Goal: Task Accomplishment & Management: Manage account settings

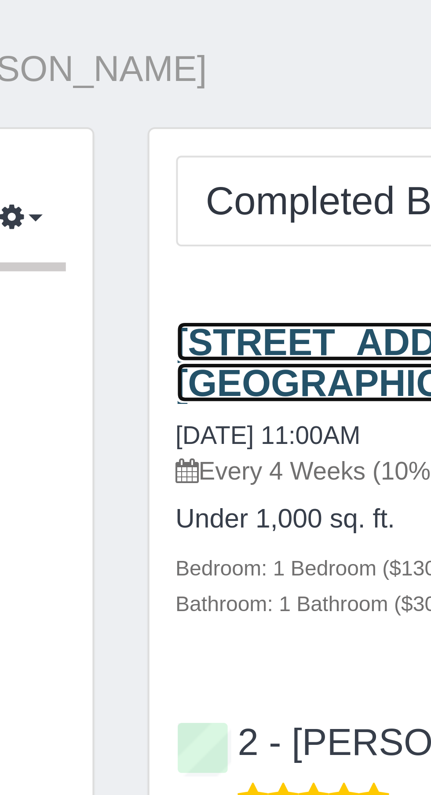
click at [188, 83] on link "[STREET_ADDRESS] 10m, [US_STATE][GEOGRAPHIC_DATA]" at bounding box center [263, 90] width 172 height 20
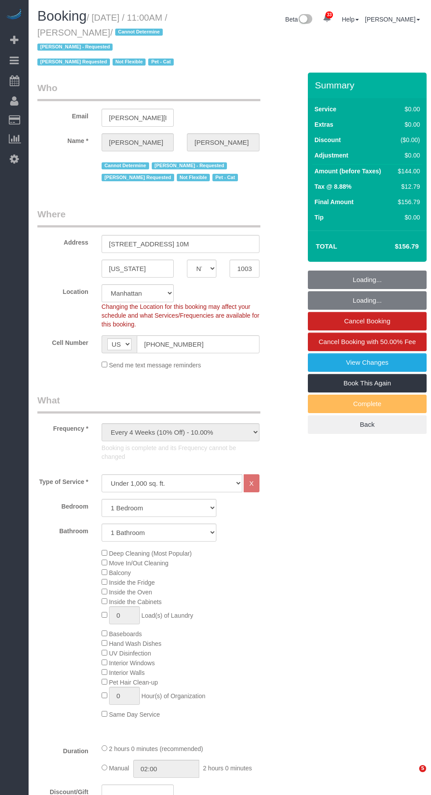
select select "NY"
select select "1"
select select "spot1"
select select "number:89"
select select "number:90"
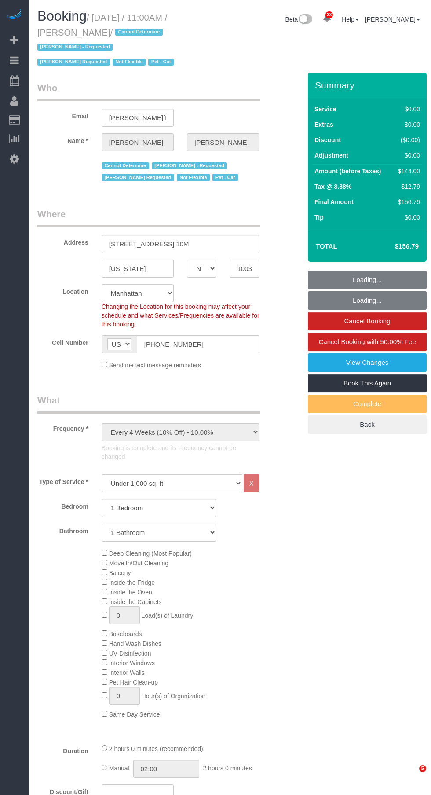
select select "number:14"
select select "number:5"
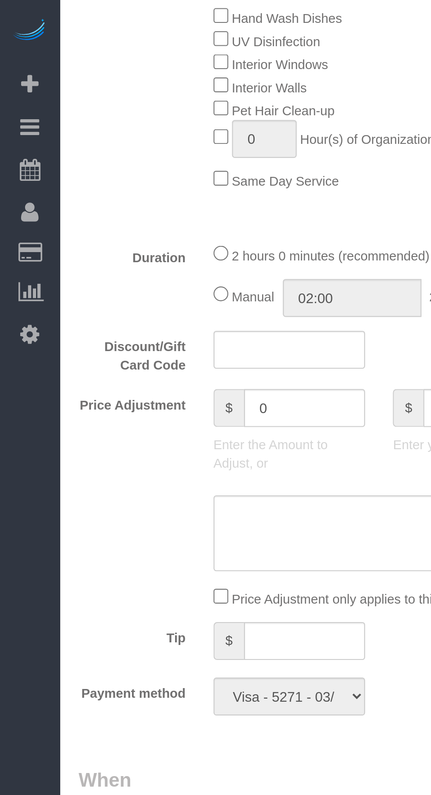
scroll to position [643, 0]
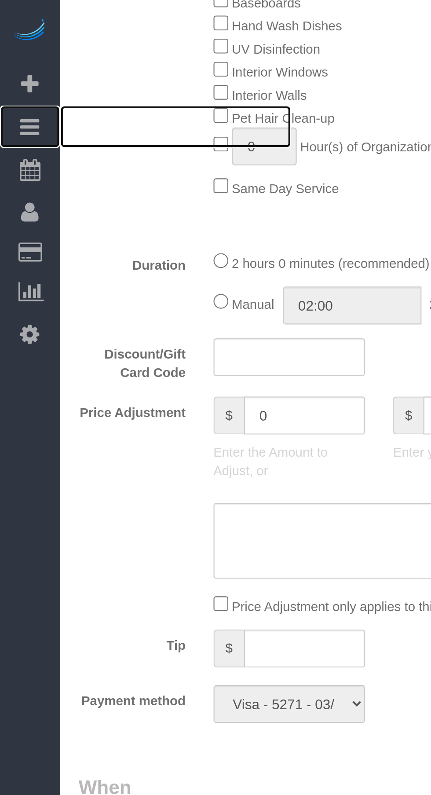
click at [12, 62] on icon at bounding box center [14, 60] width 9 height 11
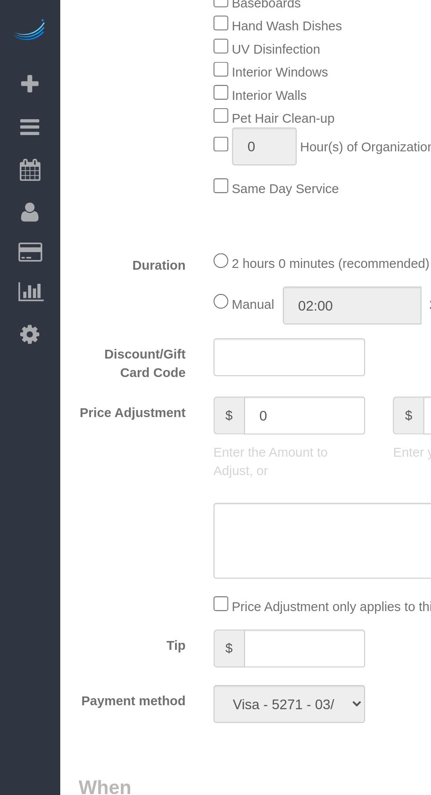
click at [35, 80] on link "Active Bookings" at bounding box center [84, 80] width 110 height 18
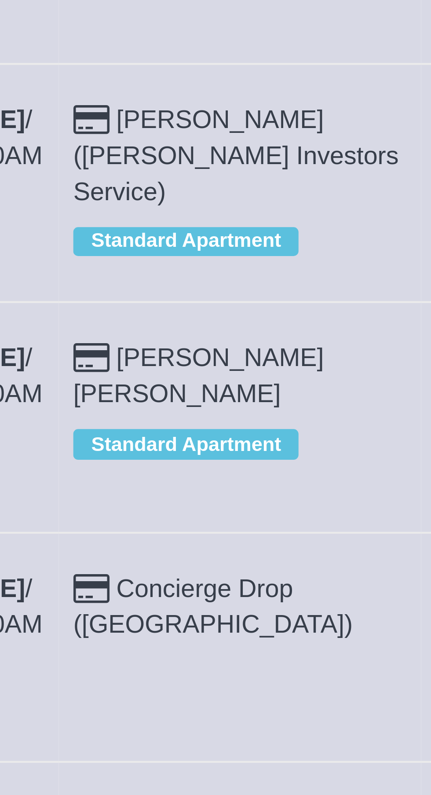
scroll to position [21, 0]
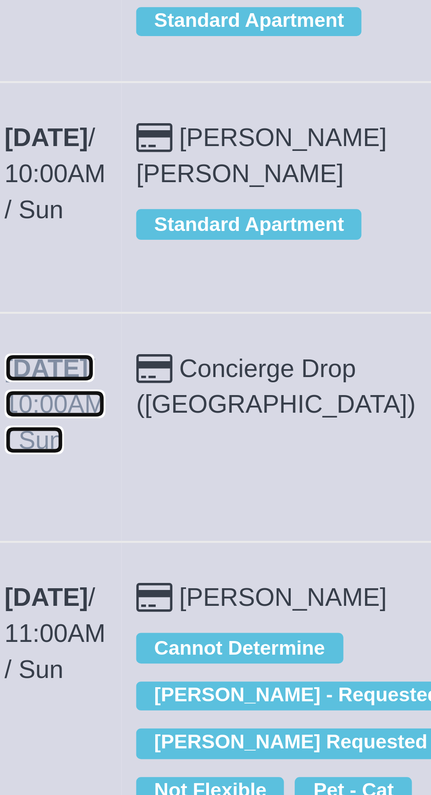
click at [50, 349] on b "[DATE]" at bounding box center [51, 345] width 20 height 7
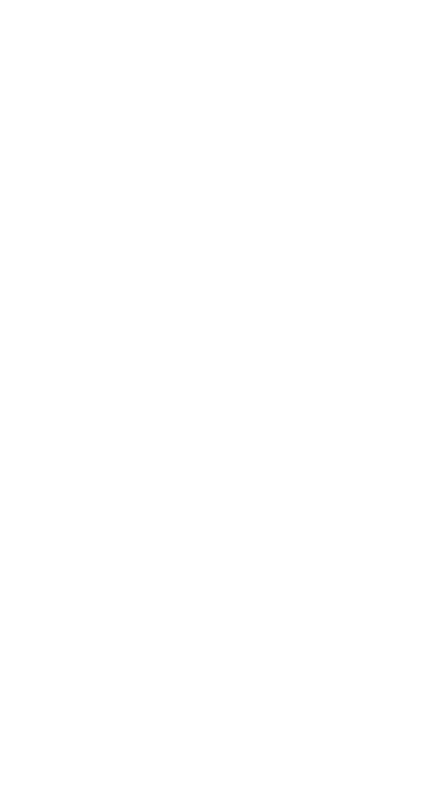
select select "NY"
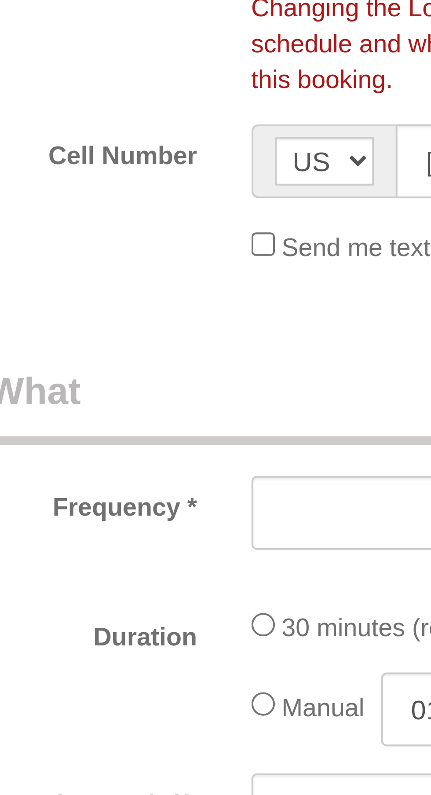
select select "string:stripe-pm_1RaQn24VGloSiKo7zeOF73Wj"
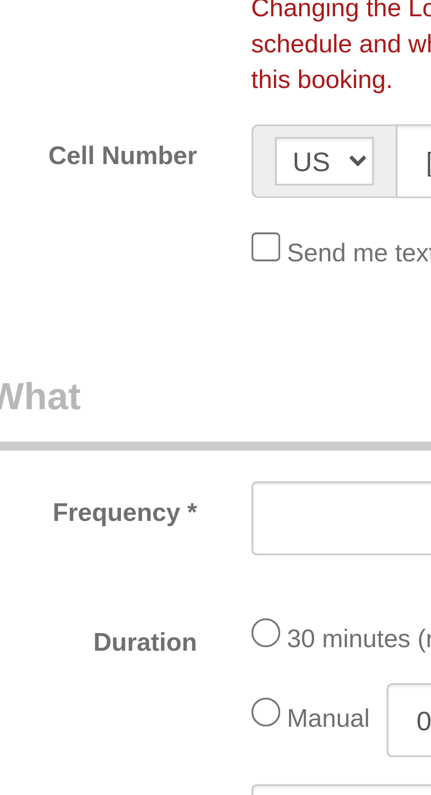
select select "number:89"
select select "number:90"
select select "number:15"
select select "number:5"
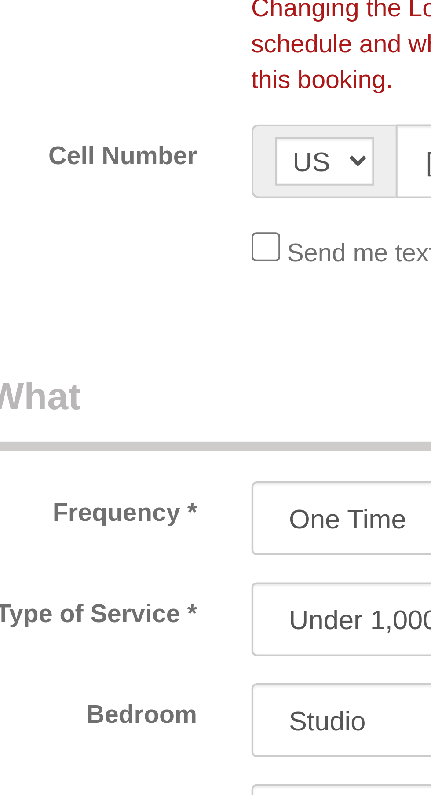
select select "object:3551"
select select "spot8"
select select "object:3555"
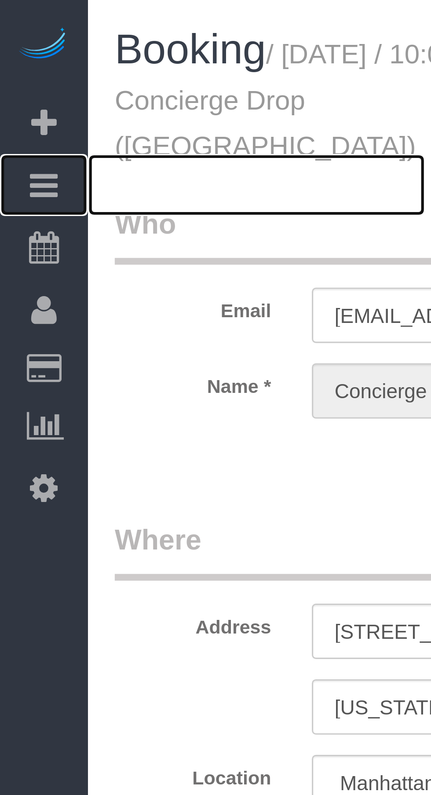
click at [16, 63] on icon at bounding box center [14, 60] width 9 height 11
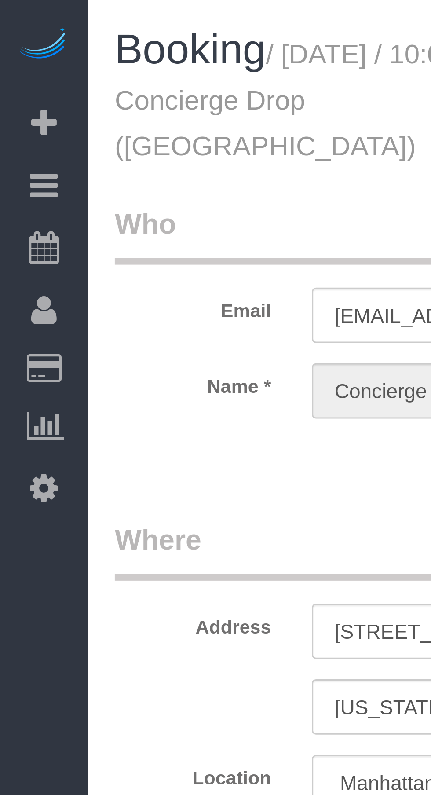
click at [46, 79] on link "Active Bookings" at bounding box center [84, 80] width 110 height 18
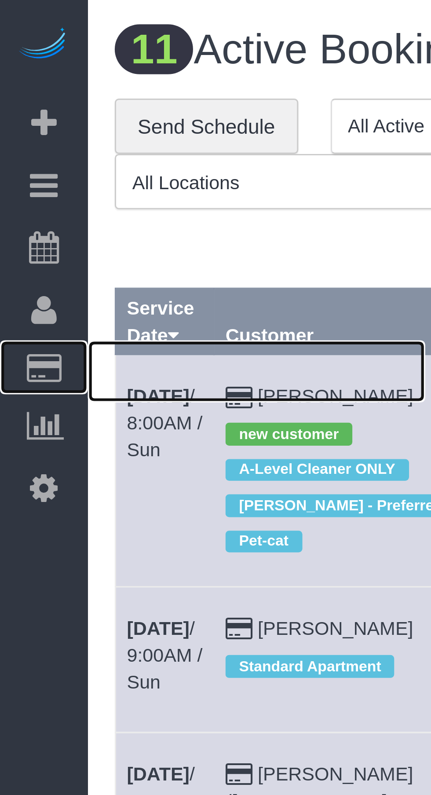
click at [14, 121] on icon at bounding box center [14, 120] width 11 height 8
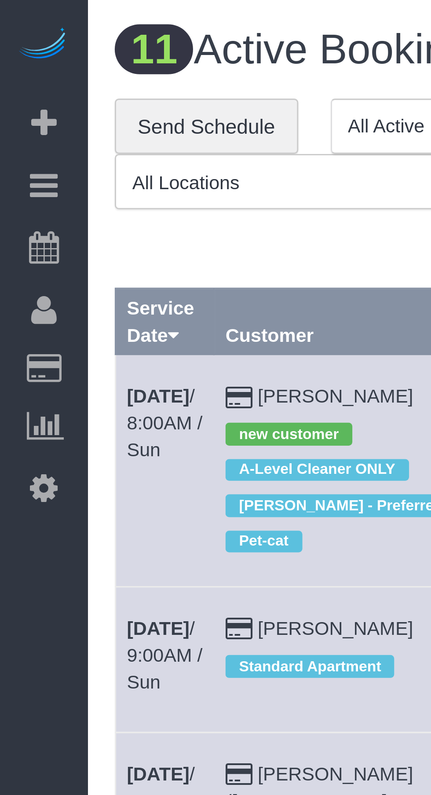
click at [102, 227] on link "Time Tracking Logs" at bounding box center [84, 229] width 110 height 18
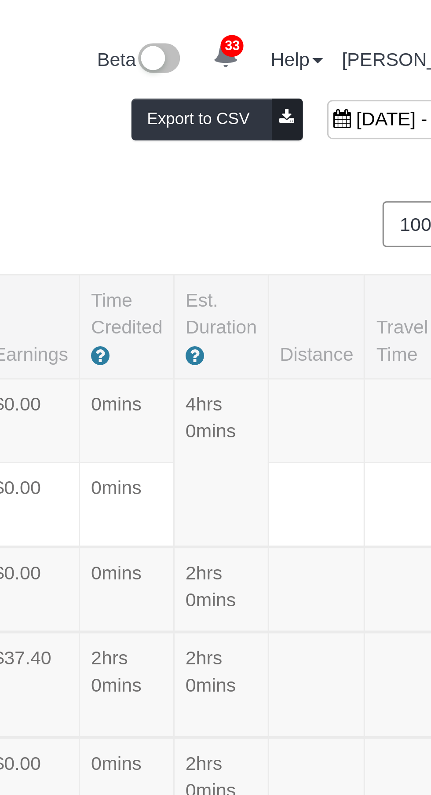
click at [370, 42] on span "[DATE] - [DATE]" at bounding box center [392, 38] width 44 height 7
type input "**********"
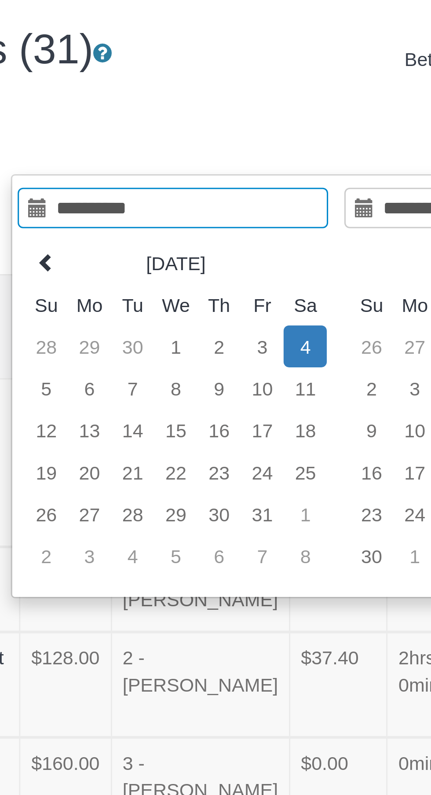
click at [167, 85] on icon at bounding box center [168, 85] width 6 height 6
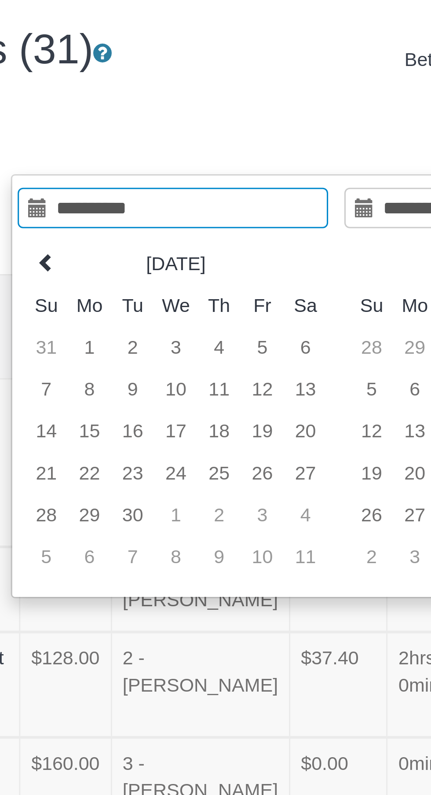
click at [227, 149] on td "25" at bounding box center [225, 154] width 14 height 14
type input "**********"
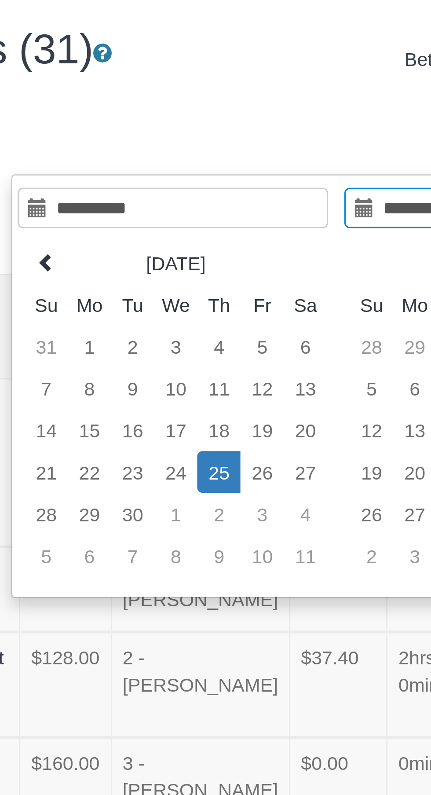
click at [225, 149] on td "25" at bounding box center [225, 154] width 14 height 14
type input "**********"
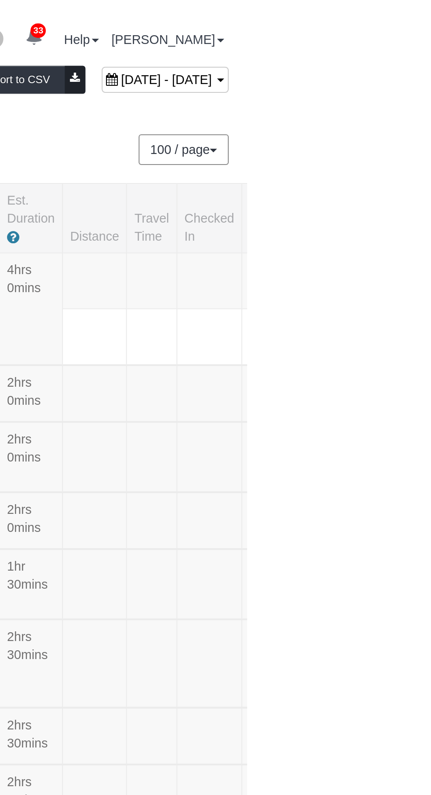
click at [375, 43] on div "[DATE] - [DATE]" at bounding box center [391, 39] width 62 height 13
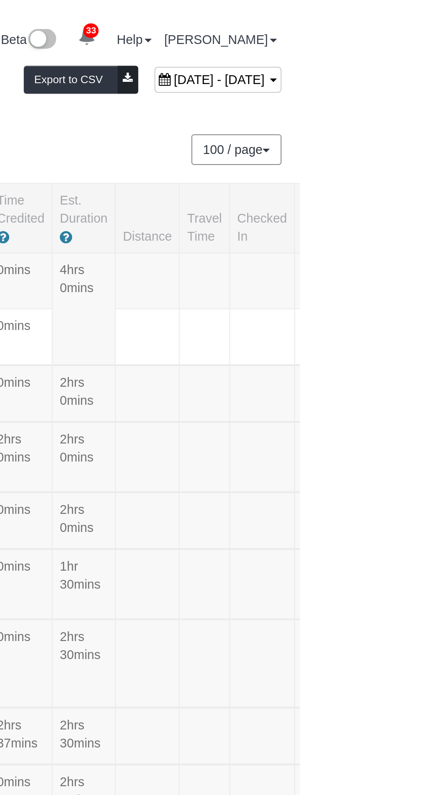
click at [370, 44] on div "[DATE] - [DATE]" at bounding box center [391, 39] width 62 height 13
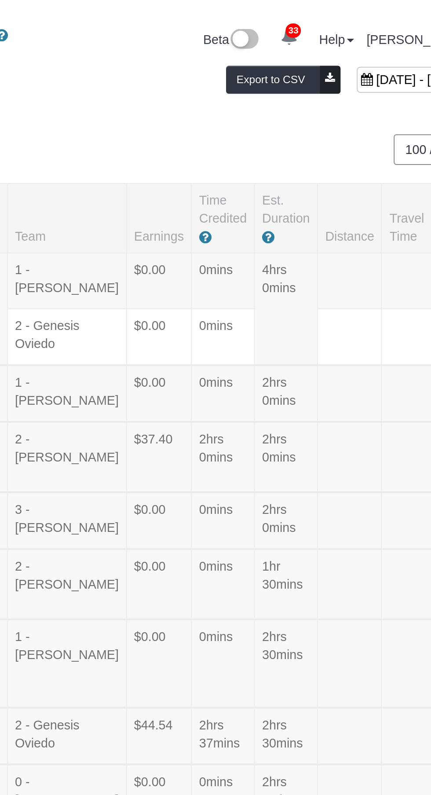
click at [370, 42] on span "[DATE] - [DATE]" at bounding box center [392, 38] width 44 height 7
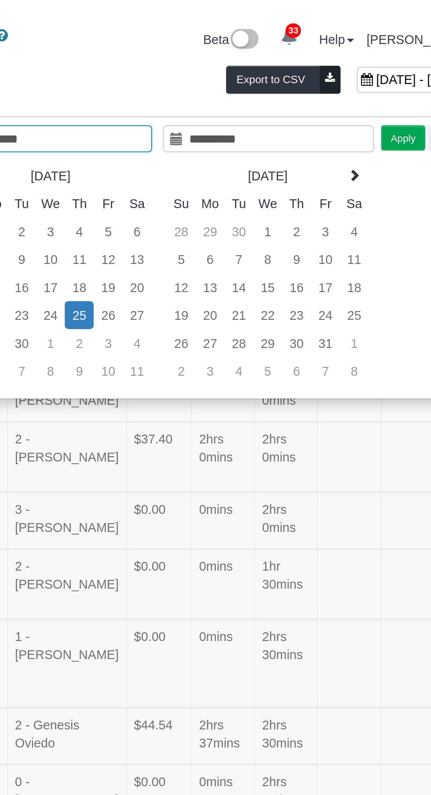
click at [224, 156] on td "25" at bounding box center [225, 154] width 14 height 14
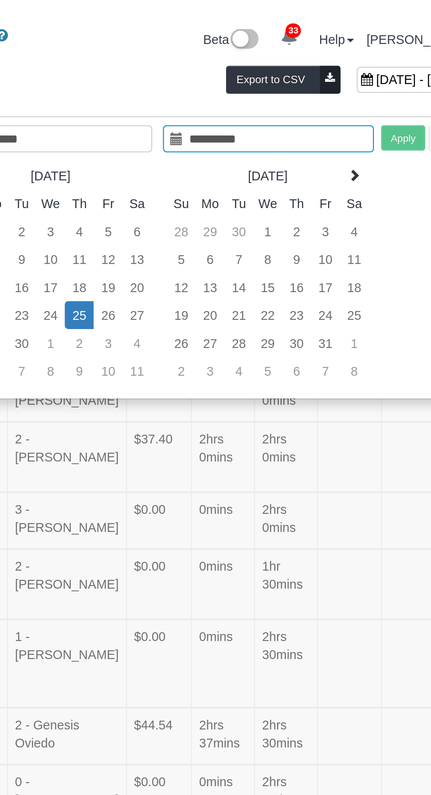
click at [226, 152] on td "25" at bounding box center [225, 154] width 14 height 14
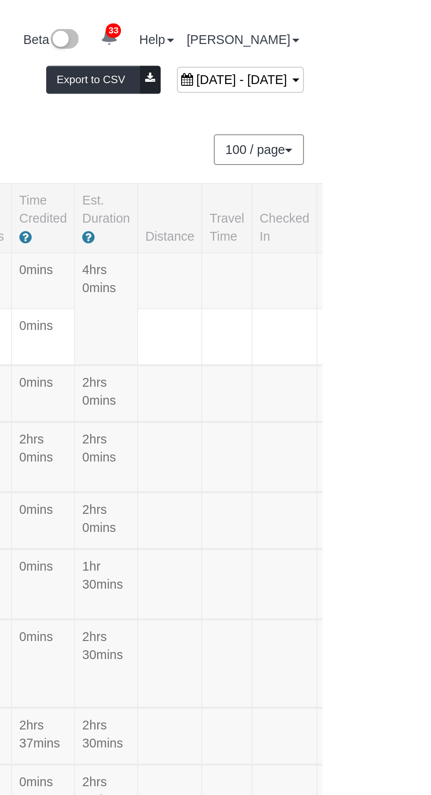
click at [370, 42] on span "[DATE] - [DATE]" at bounding box center [392, 38] width 44 height 7
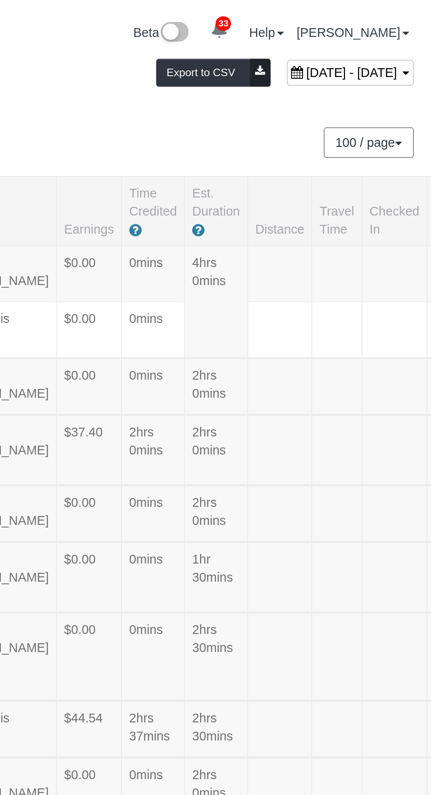
click at [370, 42] on span "[DATE] - [DATE]" at bounding box center [392, 38] width 44 height 7
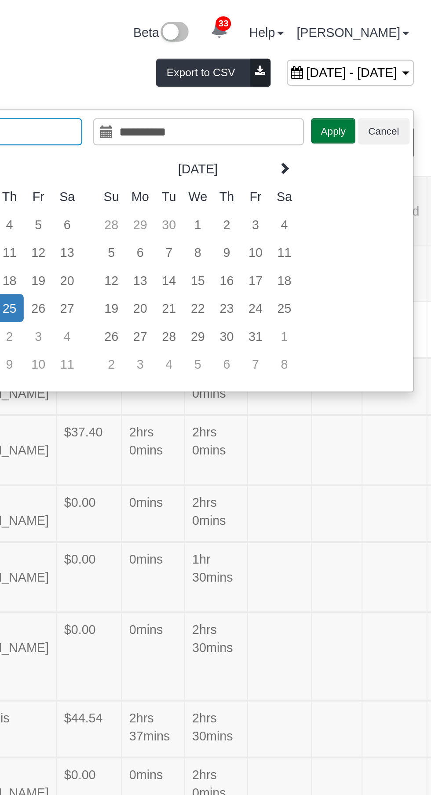
click at [388, 64] on button "Apply" at bounding box center [383, 67] width 22 height 13
